Goal: Check status: Check status

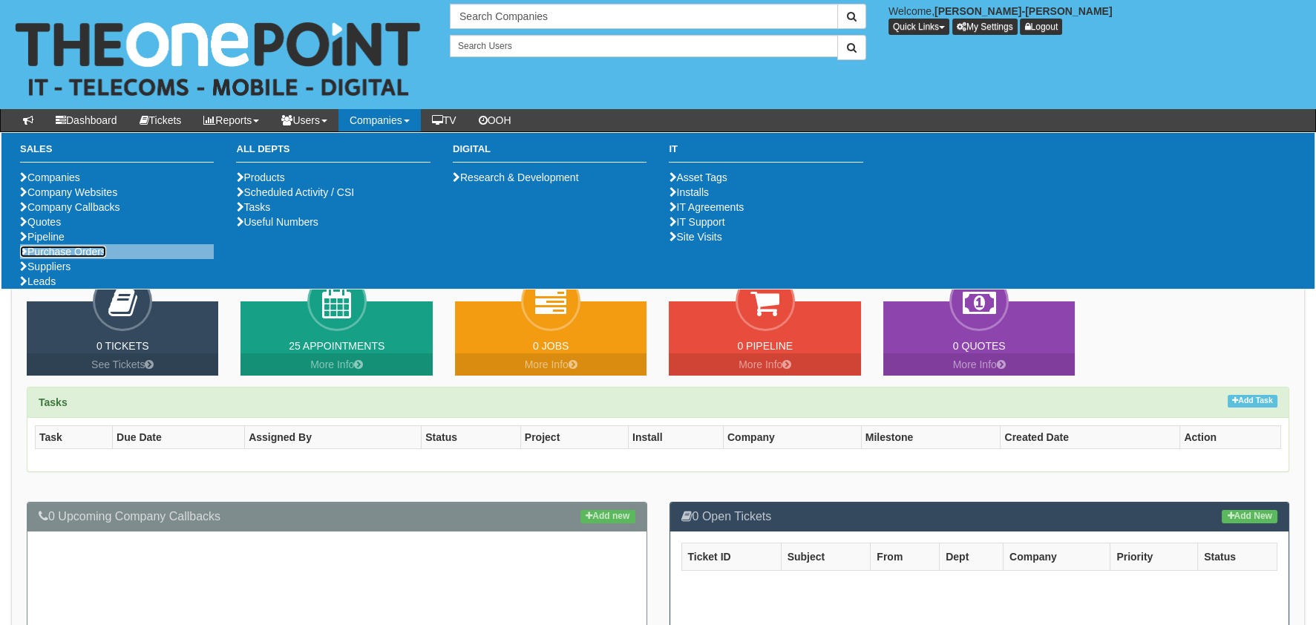
click at [92, 258] on link "Purchase Orders" at bounding box center [63, 252] width 86 height 12
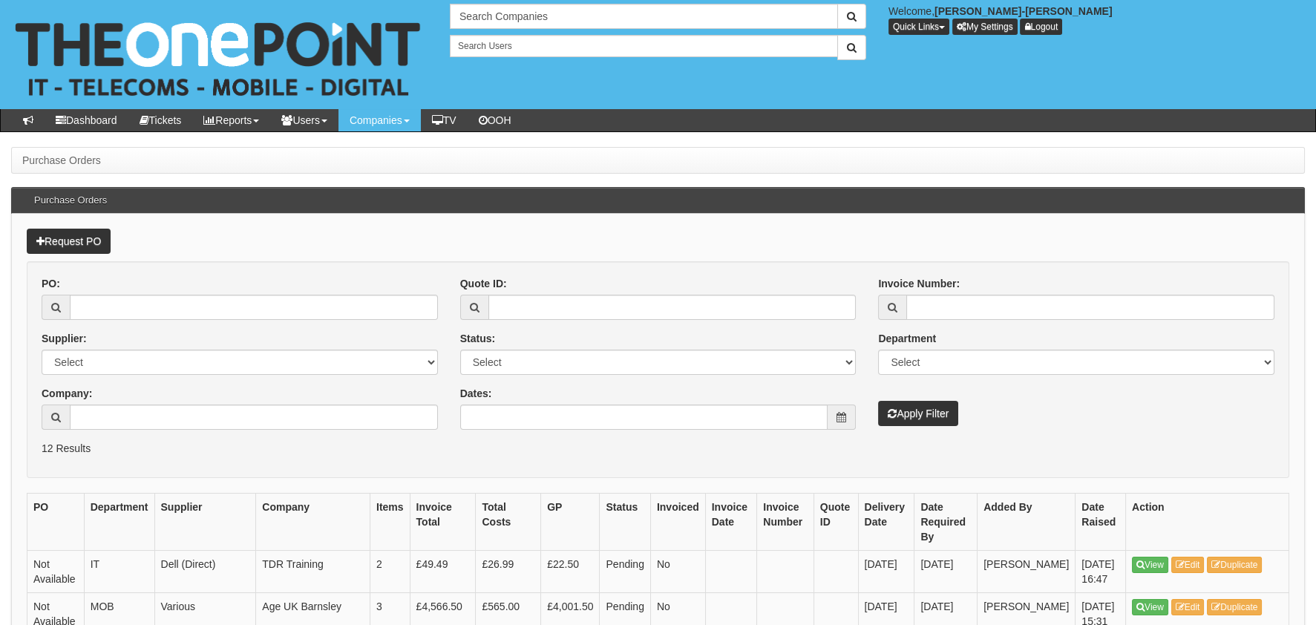
click at [177, 323] on div "PO: Supplier: Select 123 REG.co.uk 1Password 3 4Gon AA Jones Electric Ltd Abzor…" at bounding box center [239, 358] width 419 height 165
click at [186, 298] on input "PO:" at bounding box center [254, 307] width 368 height 25
paste input "19504"
type input "19504"
click at [910, 428] on div "PO: 19504 Supplier: Select 123 REG.co.uk 1Password 3 4Gon AA Jones Electric Ltd…" at bounding box center [658, 358] width 1256 height 165
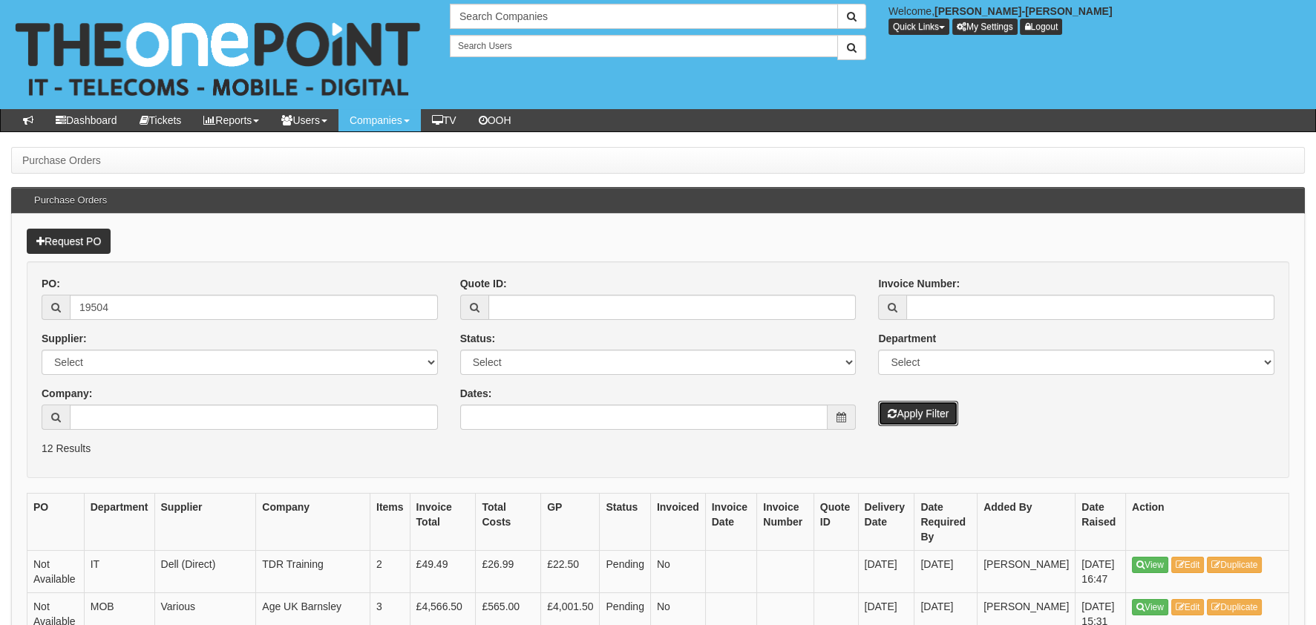
click at [915, 424] on button "Apply Filter" at bounding box center [918, 413] width 80 height 25
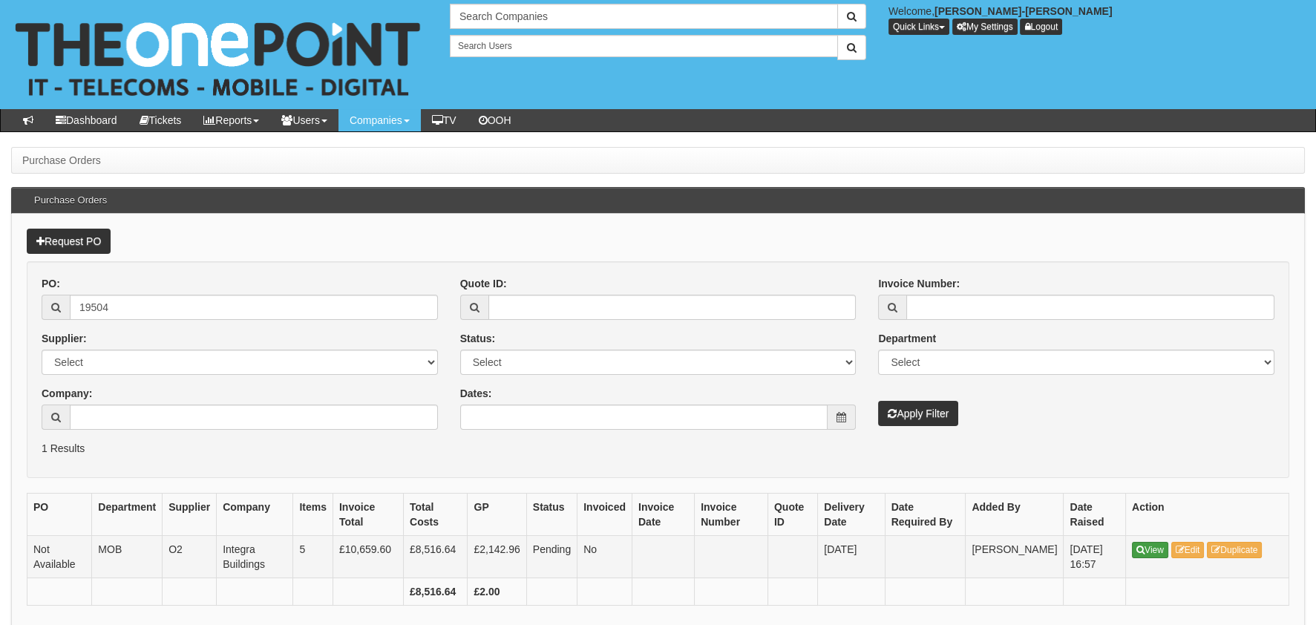
click at [1158, 541] on td "View Edit Duplicate" at bounding box center [1207, 556] width 163 height 42
click at [1168, 555] on link "View" at bounding box center [1150, 550] width 36 height 16
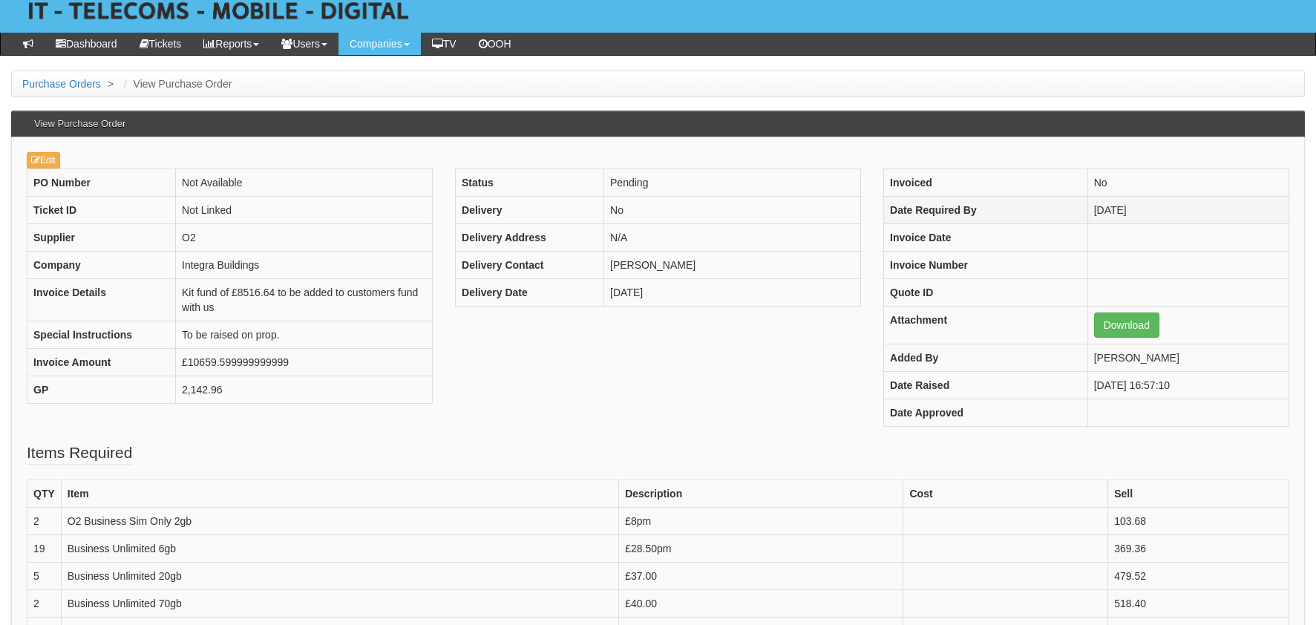
scroll to position [74, 0]
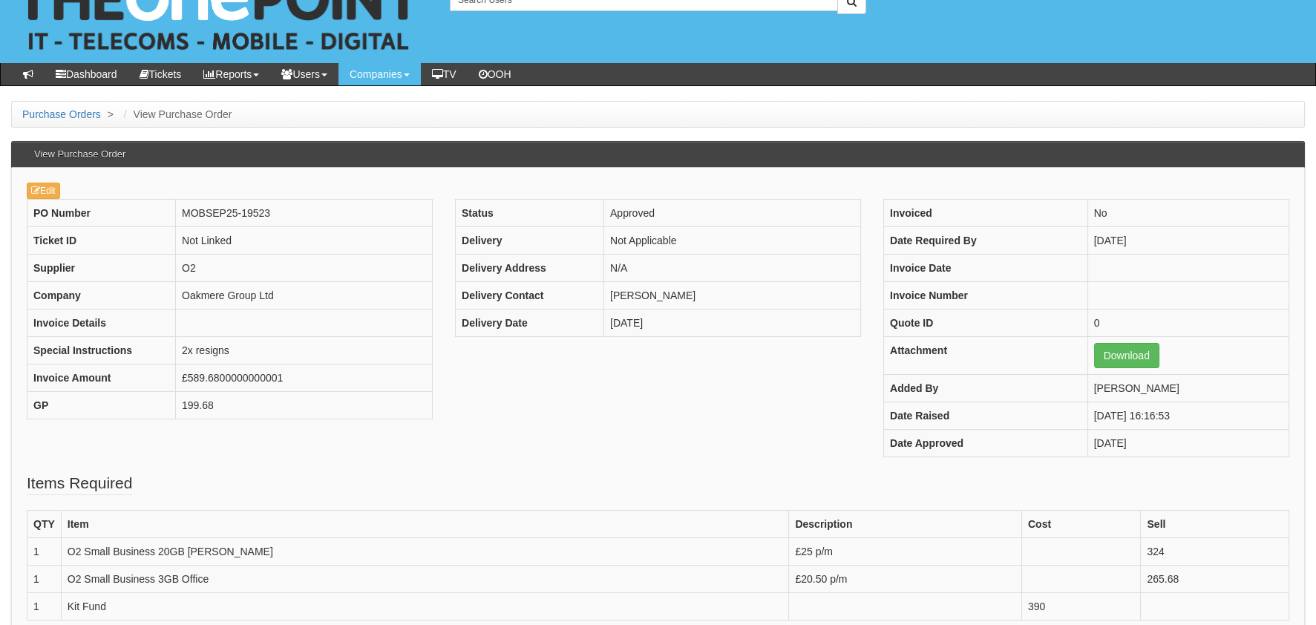
scroll to position [40, 0]
